Goal: Book appointment/travel/reservation

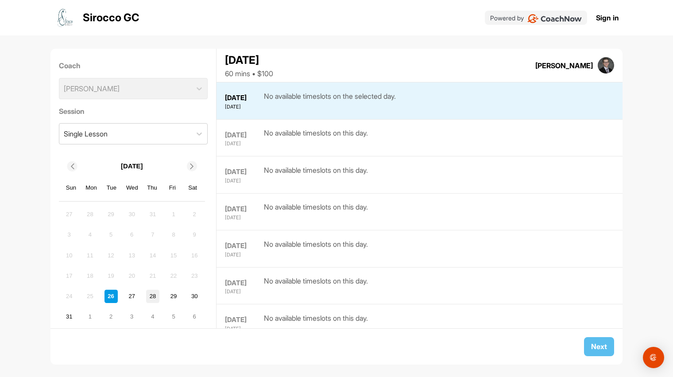
click at [153, 294] on div "28" at bounding box center [152, 295] width 13 height 13
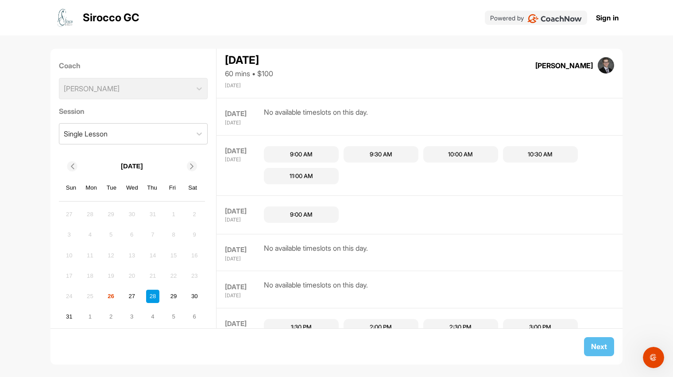
click at [286, 175] on div "11:00 AM" at bounding box center [301, 176] width 75 height 17
click at [598, 344] on button "Next" at bounding box center [599, 346] width 30 height 19
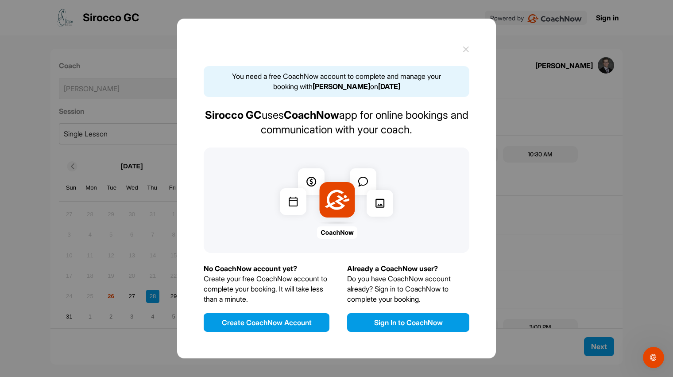
click at [286, 322] on button "Create CoachNow Account" at bounding box center [267, 322] width 126 height 19
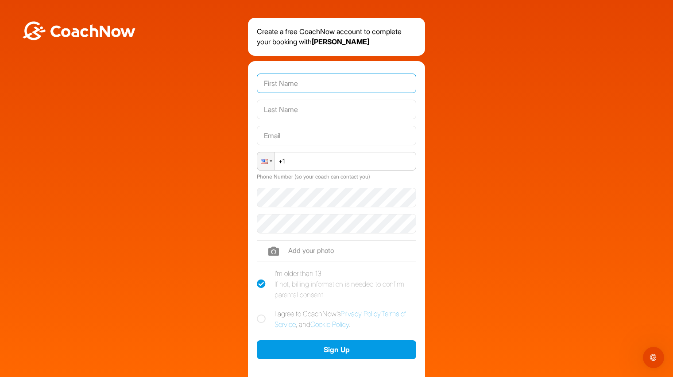
click at [298, 85] on input "text" at bounding box center [336, 82] width 159 height 19
type input "[PERSON_NAME]"
type input "[PERSON_NAME][EMAIL_ADDRESS][DOMAIN_NAME]"
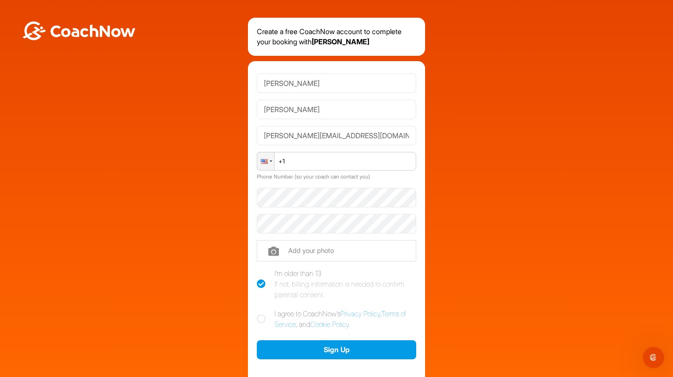
click at [301, 162] on input "+1" at bounding box center [336, 161] width 159 height 19
click at [268, 162] on div at bounding box center [265, 161] width 17 height 18
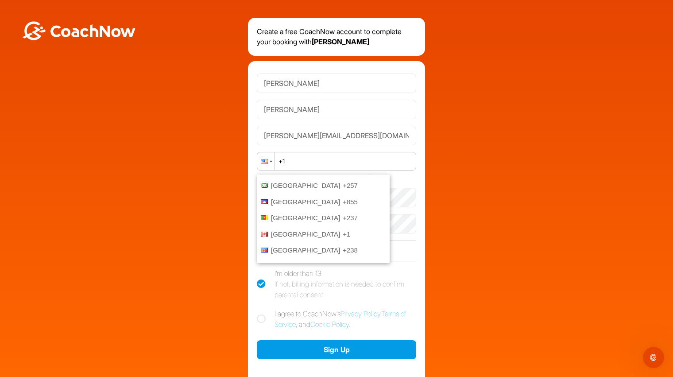
scroll to position [466, 0]
click at [293, 231] on span "[GEOGRAPHIC_DATA]" at bounding box center [305, 234] width 69 height 8
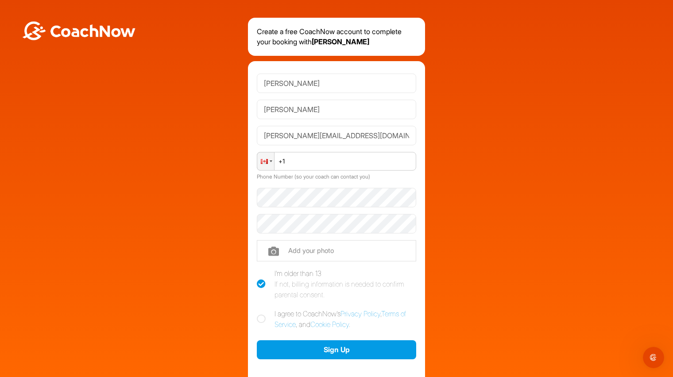
click at [320, 162] on input "+1" at bounding box center [336, 161] width 159 height 19
type input "[PHONE_NUMBER]"
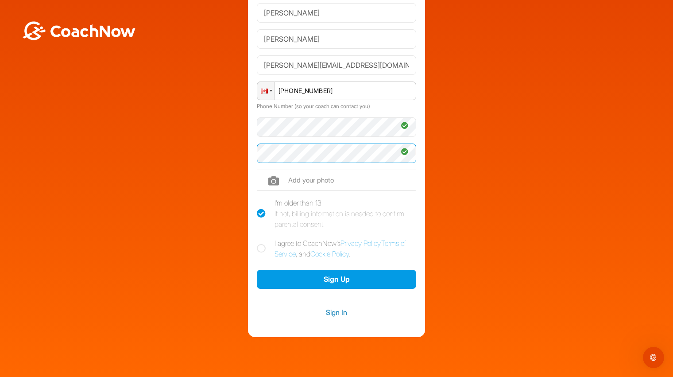
scroll to position [76, 0]
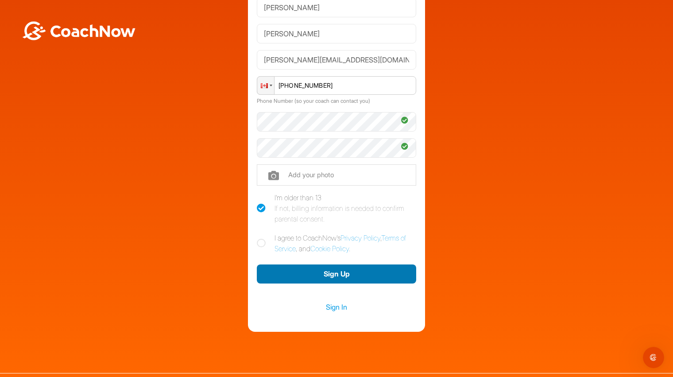
click at [343, 278] on button "Sign Up" at bounding box center [336, 273] width 159 height 19
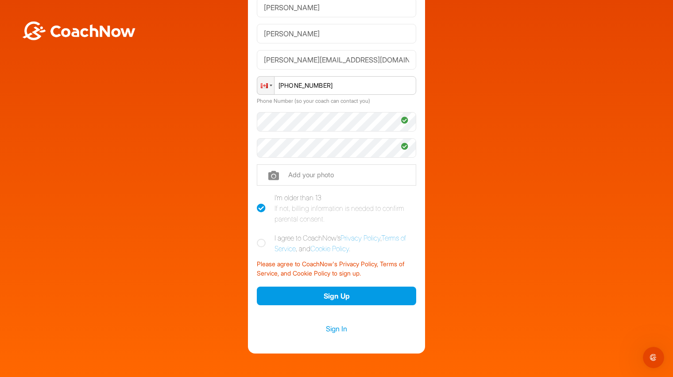
click at [256, 243] on div "[PERSON_NAME] [PERSON_NAME][EMAIL_ADDRESS][DOMAIN_NAME] Phone [PHONE_NUMBER] Ph…" at bounding box center [336, 169] width 177 height 368
click at [262, 243] on icon at bounding box center [261, 243] width 9 height 9
click at [262, 238] on input "I agree to CoachNow's Privacy Policy , Terms of Service , and Cookie Policy ." at bounding box center [260, 235] width 6 height 6
checkbox input "true"
click at [332, 295] on button "Sign Up" at bounding box center [336, 295] width 159 height 19
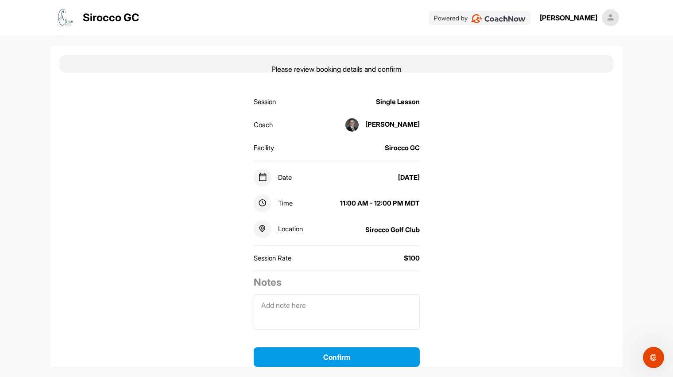
scroll to position [44, 0]
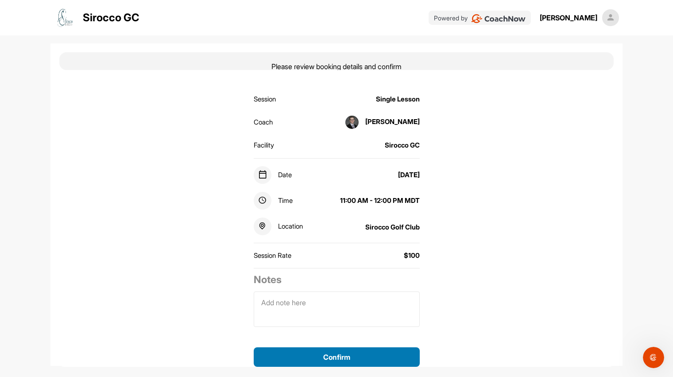
click at [343, 357] on button "Confirm" at bounding box center [337, 356] width 166 height 19
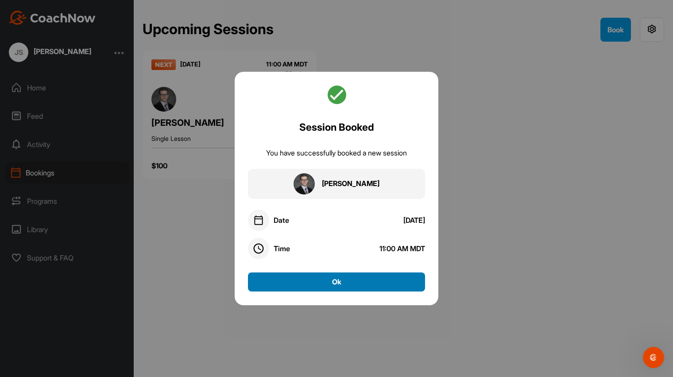
click at [360, 281] on button "Ok" at bounding box center [336, 281] width 177 height 19
